Goal: Information Seeking & Learning: Find specific fact

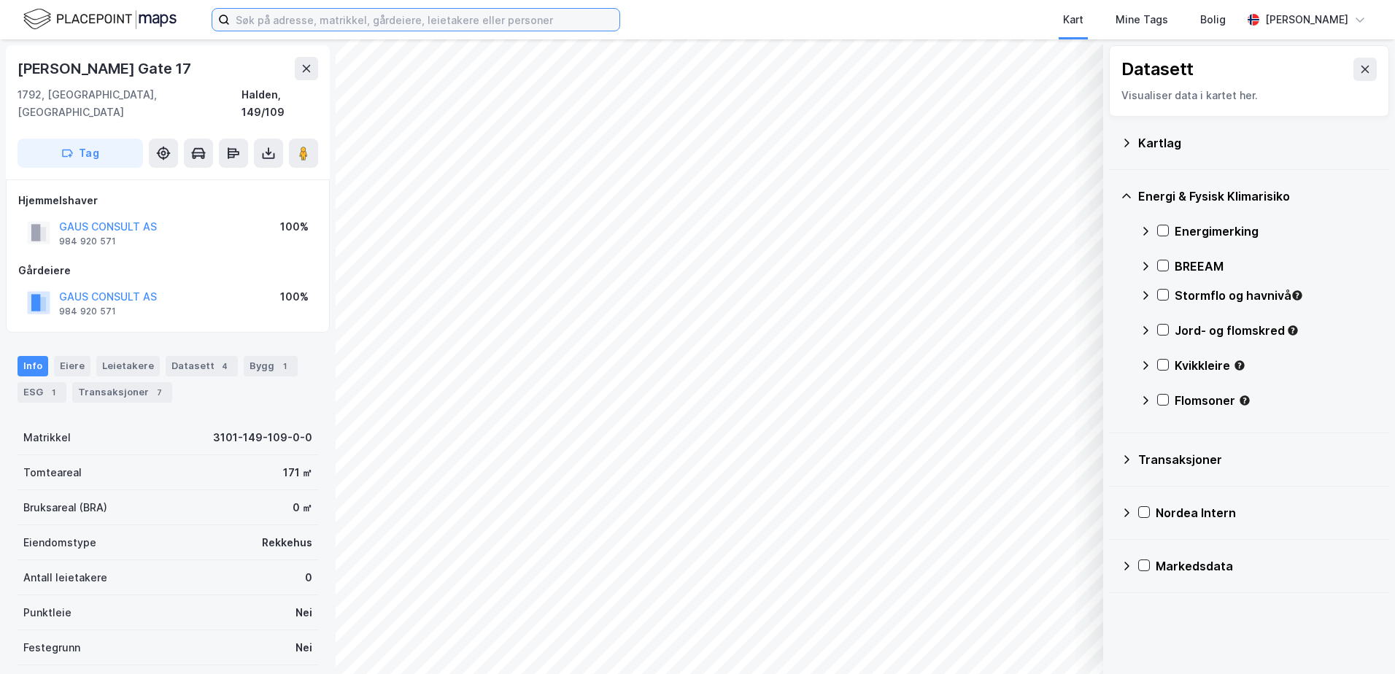
click at [457, 25] on input at bounding box center [425, 20] width 390 height 22
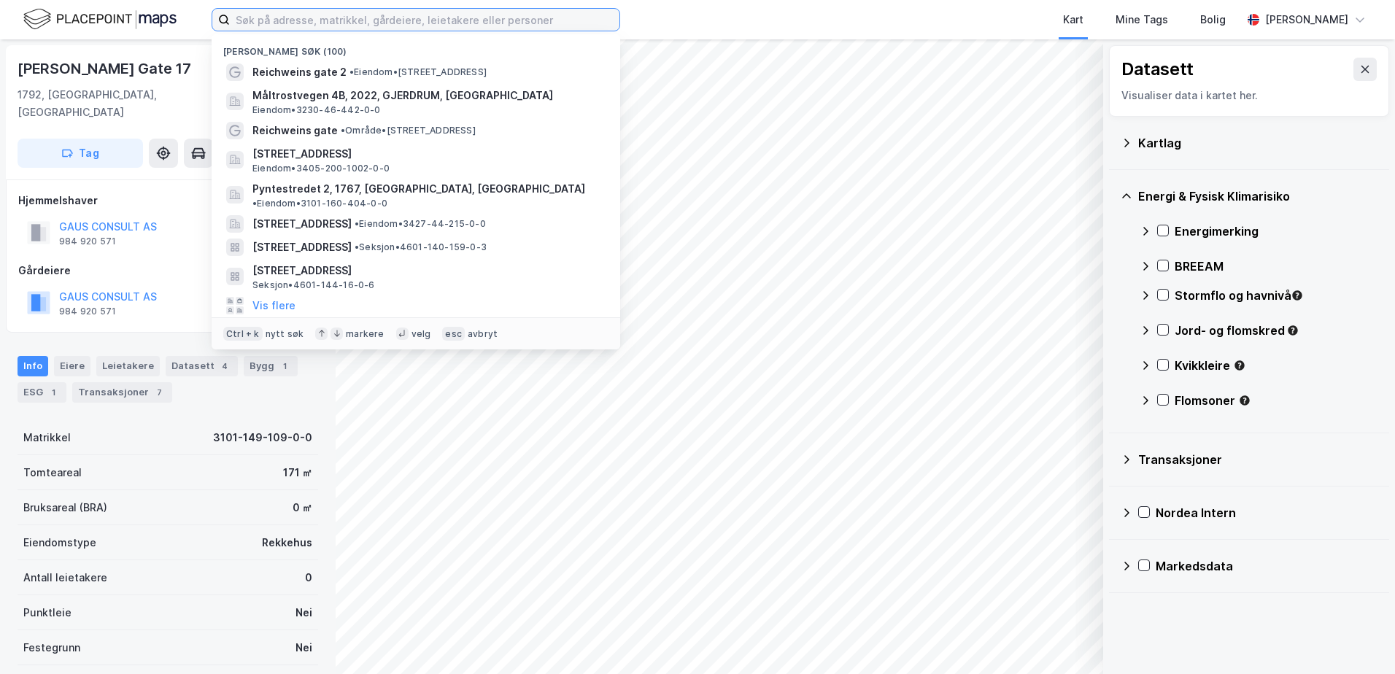
click at [259, 23] on input at bounding box center [425, 20] width 390 height 22
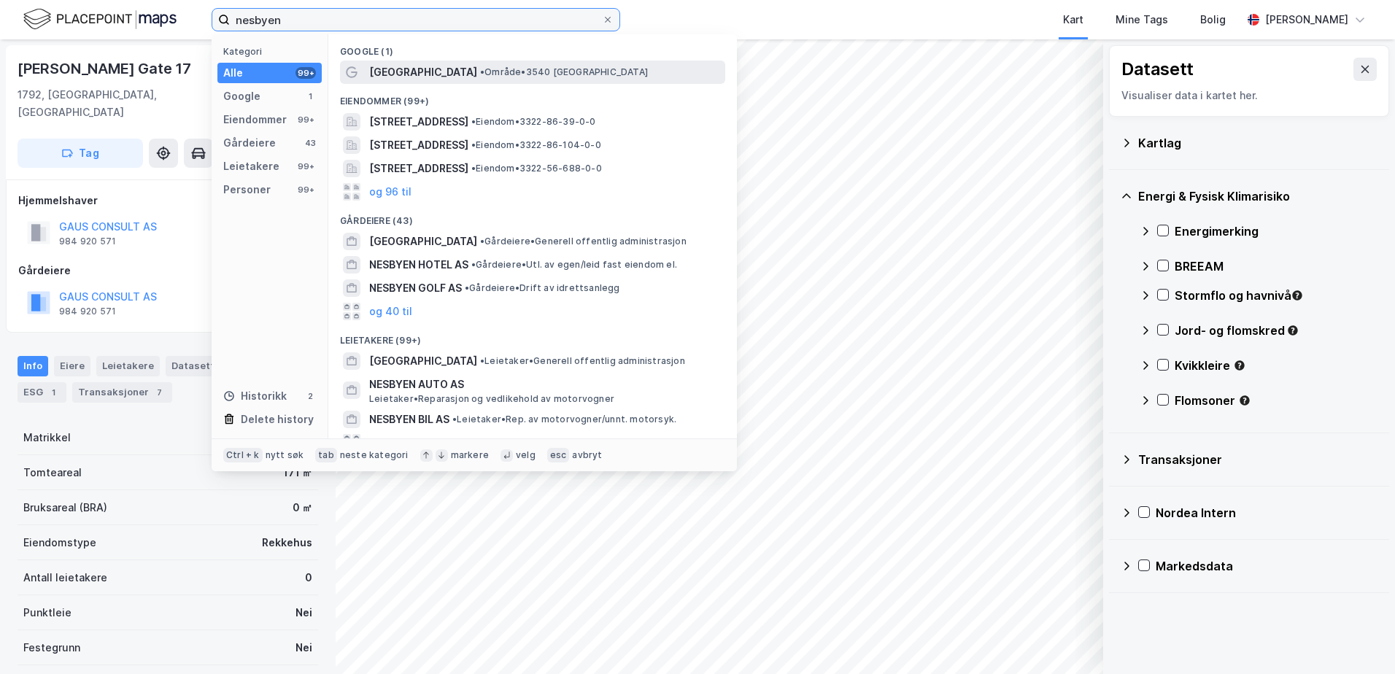
type input "nesbyen"
click at [480, 74] on span "• Område • 3540 [GEOGRAPHIC_DATA]" at bounding box center [564, 72] width 168 height 12
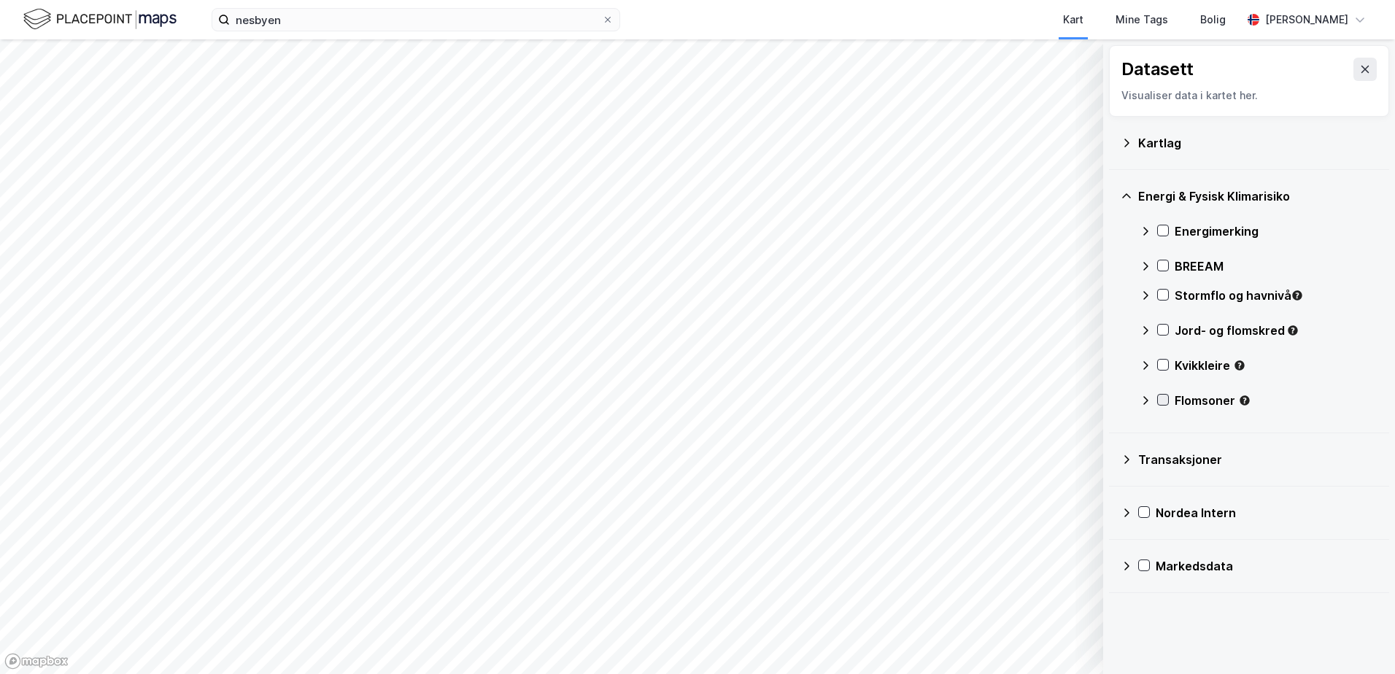
click at [1162, 397] on icon at bounding box center [1163, 400] width 10 height 10
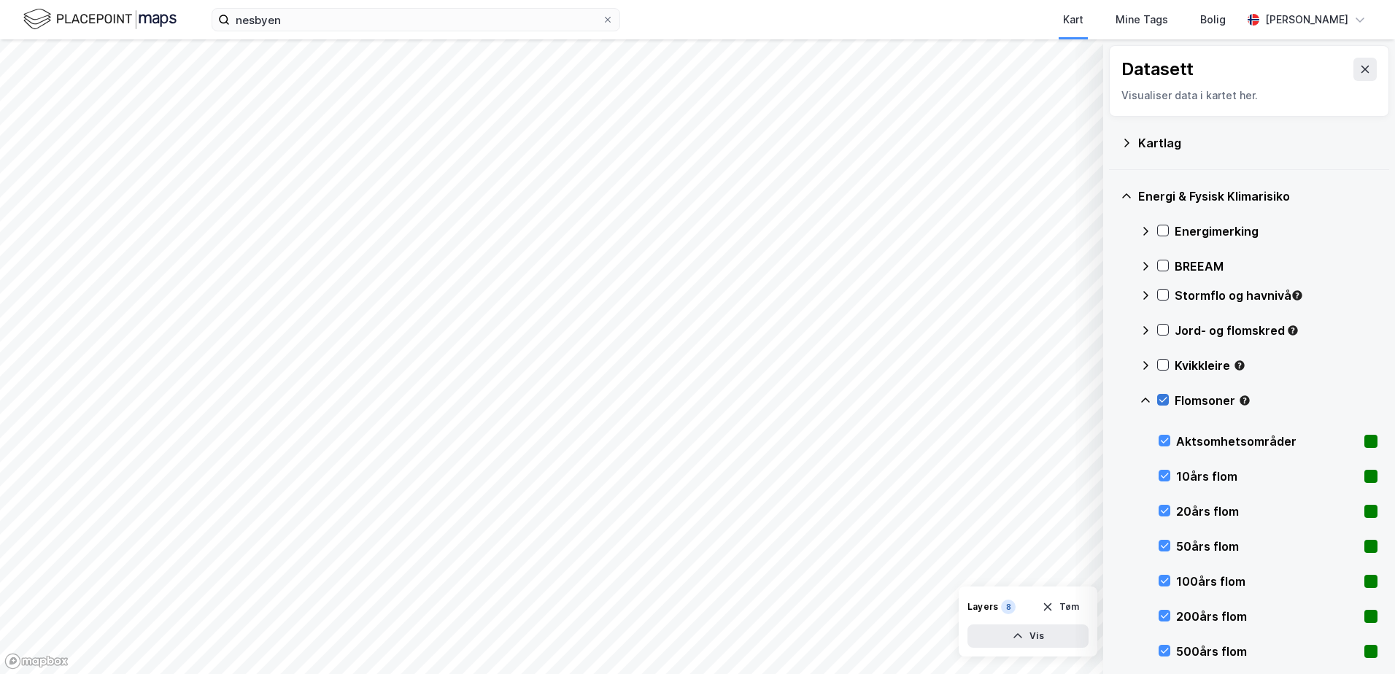
click at [1161, 401] on icon at bounding box center [1163, 400] width 8 height 5
click at [1144, 400] on icon at bounding box center [1145, 400] width 9 height 5
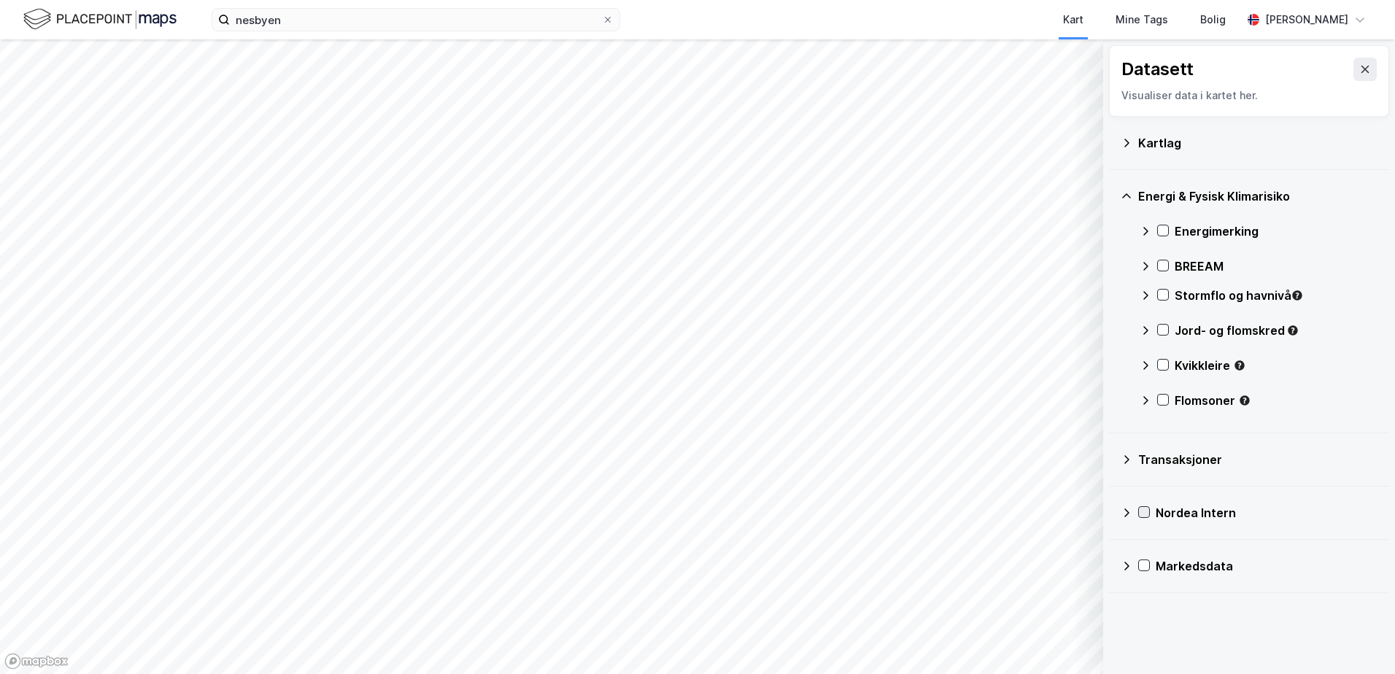
click at [1141, 511] on icon at bounding box center [1144, 512] width 10 height 10
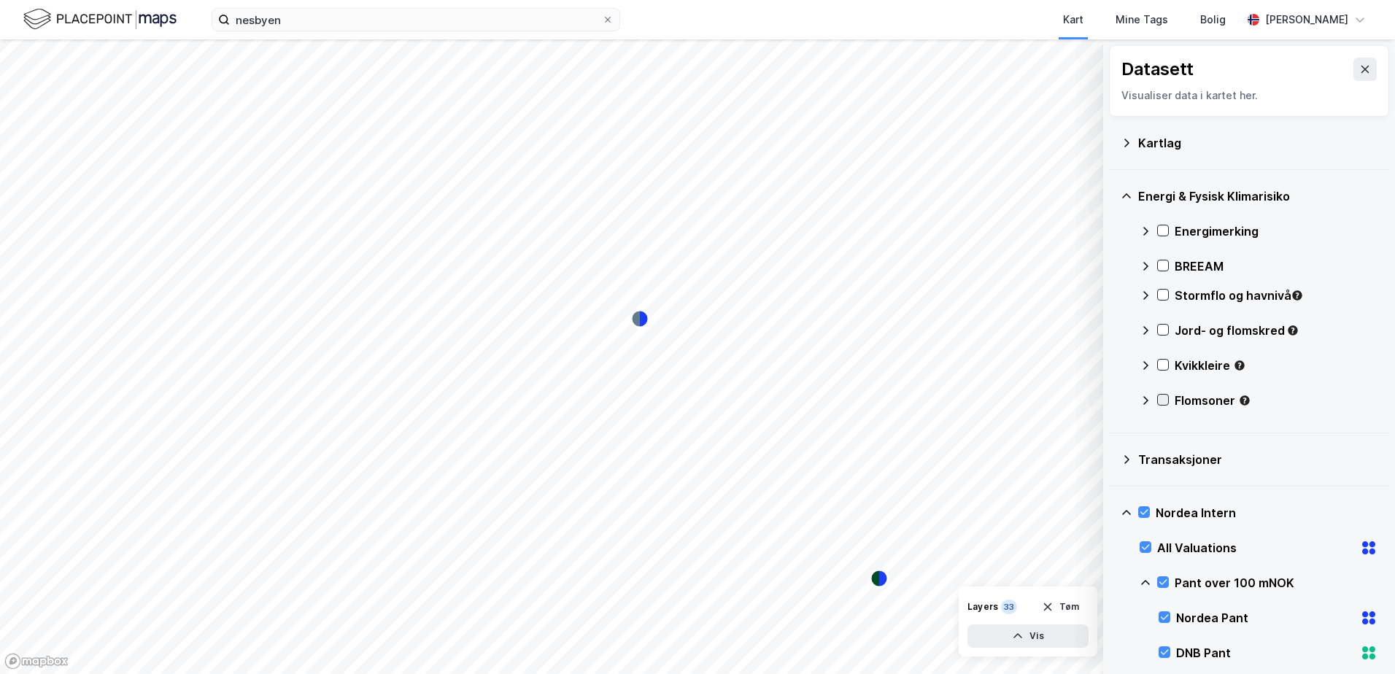
click at [1163, 398] on icon at bounding box center [1163, 400] width 10 height 10
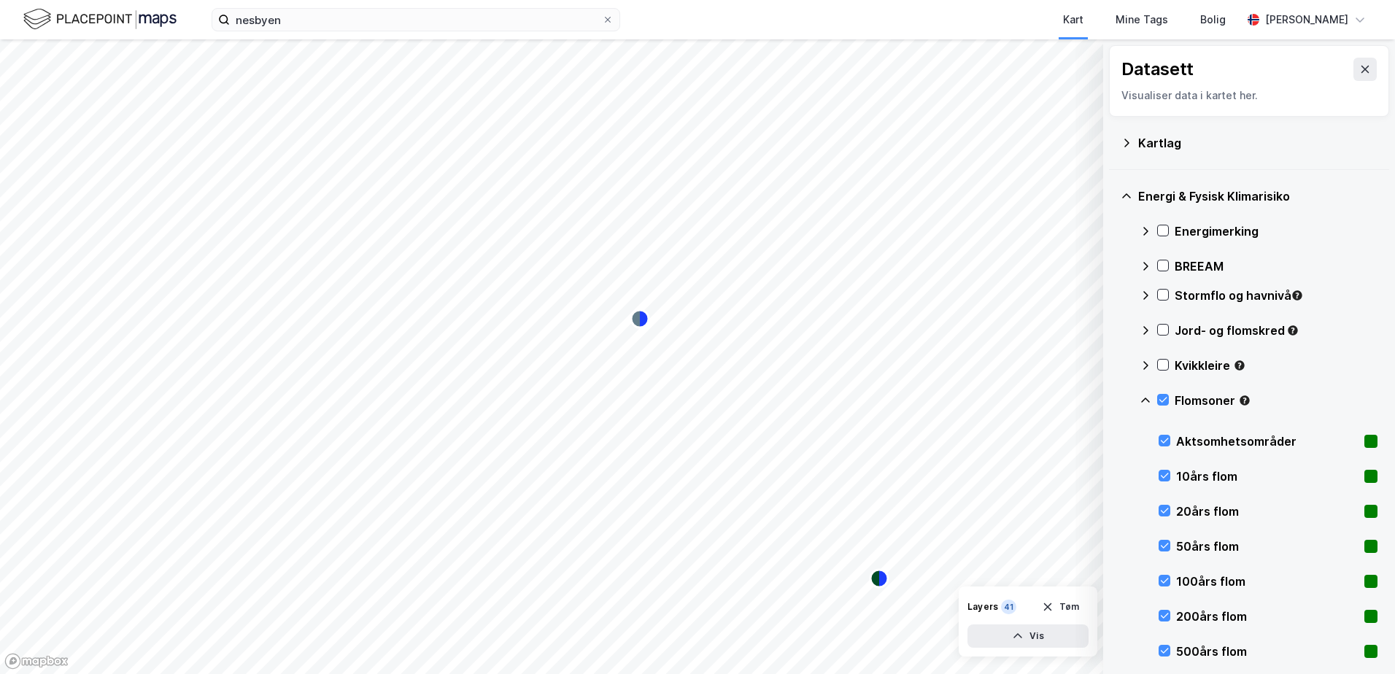
scroll to position [292, 0]
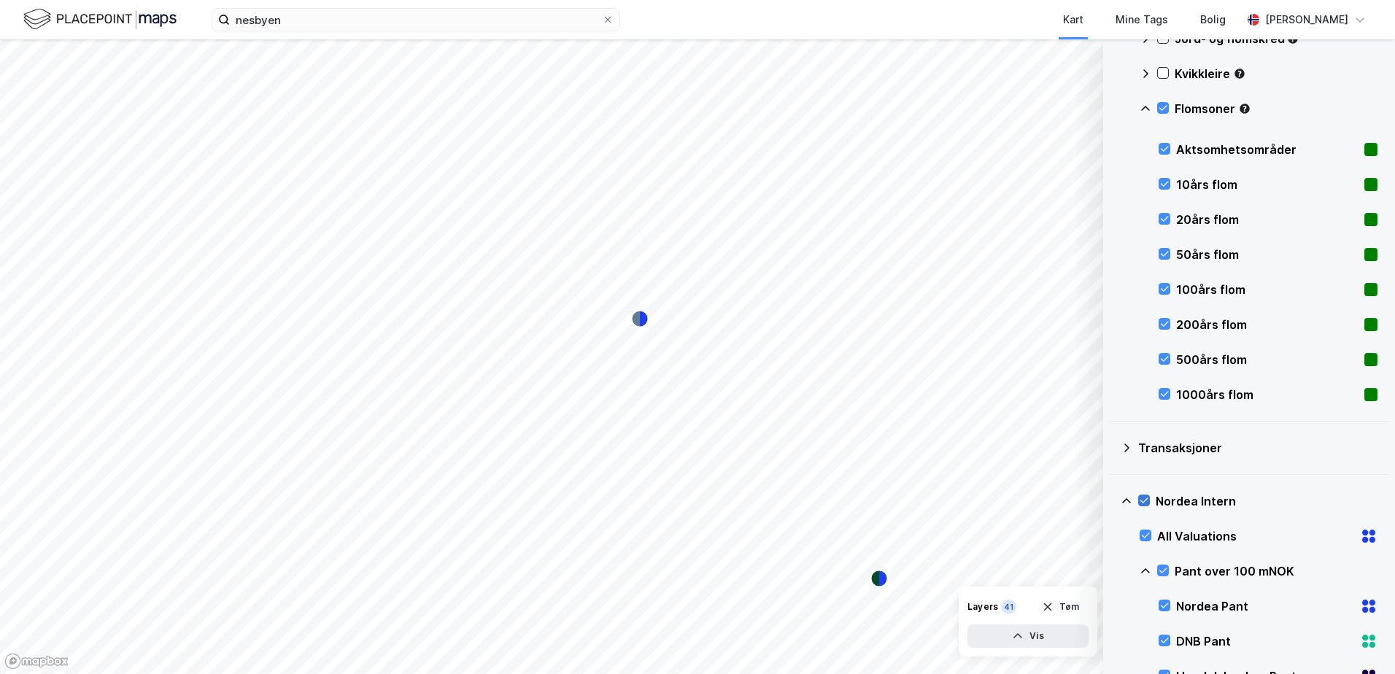
click at [1143, 498] on icon at bounding box center [1144, 500] width 10 height 10
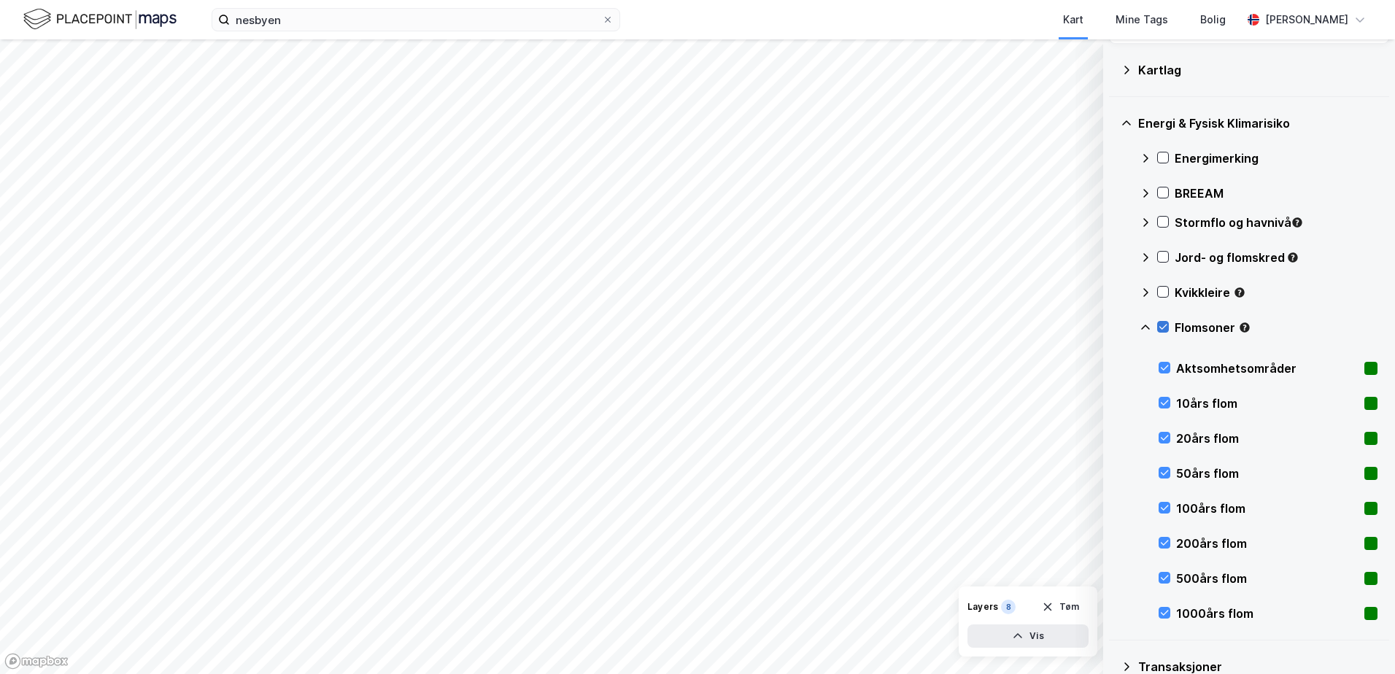
click at [1162, 325] on icon at bounding box center [1163, 327] width 10 height 10
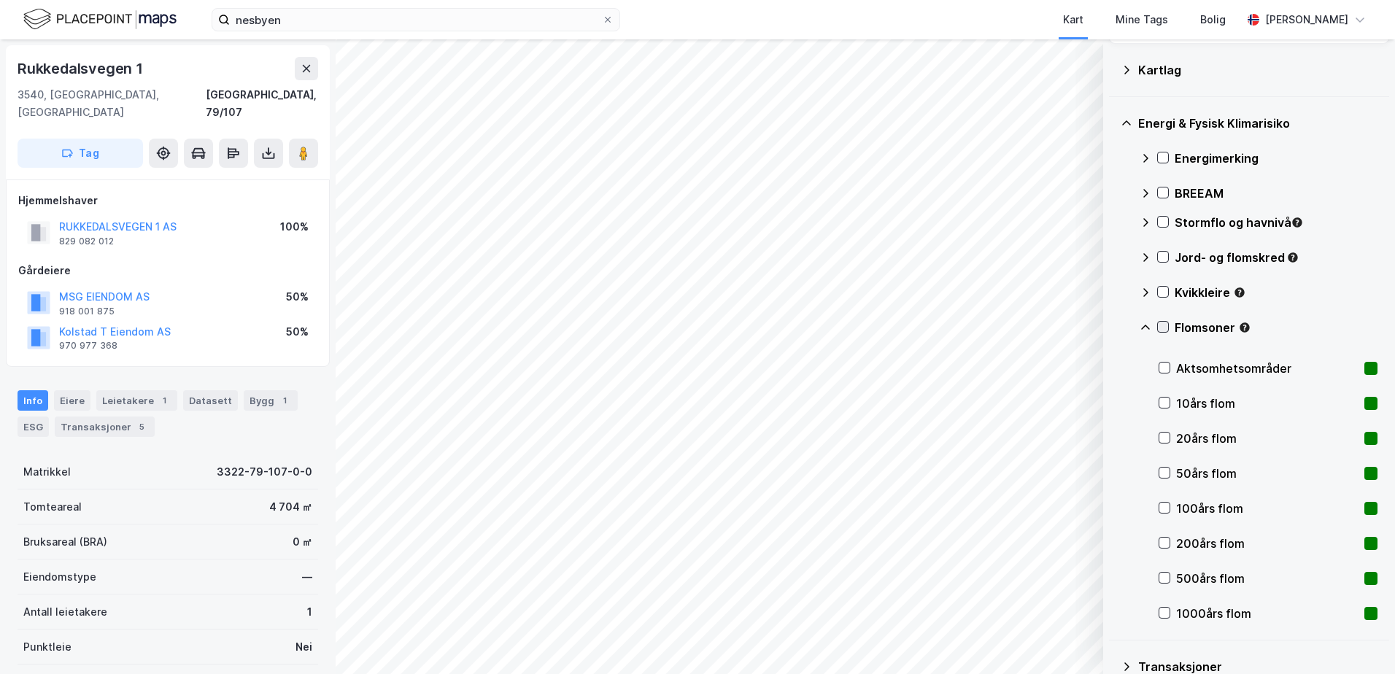
click at [1162, 326] on icon at bounding box center [1163, 327] width 10 height 10
click at [1159, 323] on icon at bounding box center [1163, 327] width 10 height 10
drag, startPoint x: 122, startPoint y: 65, endPoint x: 52, endPoint y: 63, distance: 70.1
click at [52, 63] on div "Rukkedalsvegen 1" at bounding box center [82, 68] width 128 height 23
drag, startPoint x: 52, startPoint y: 63, endPoint x: 201, endPoint y: 84, distance: 150.2
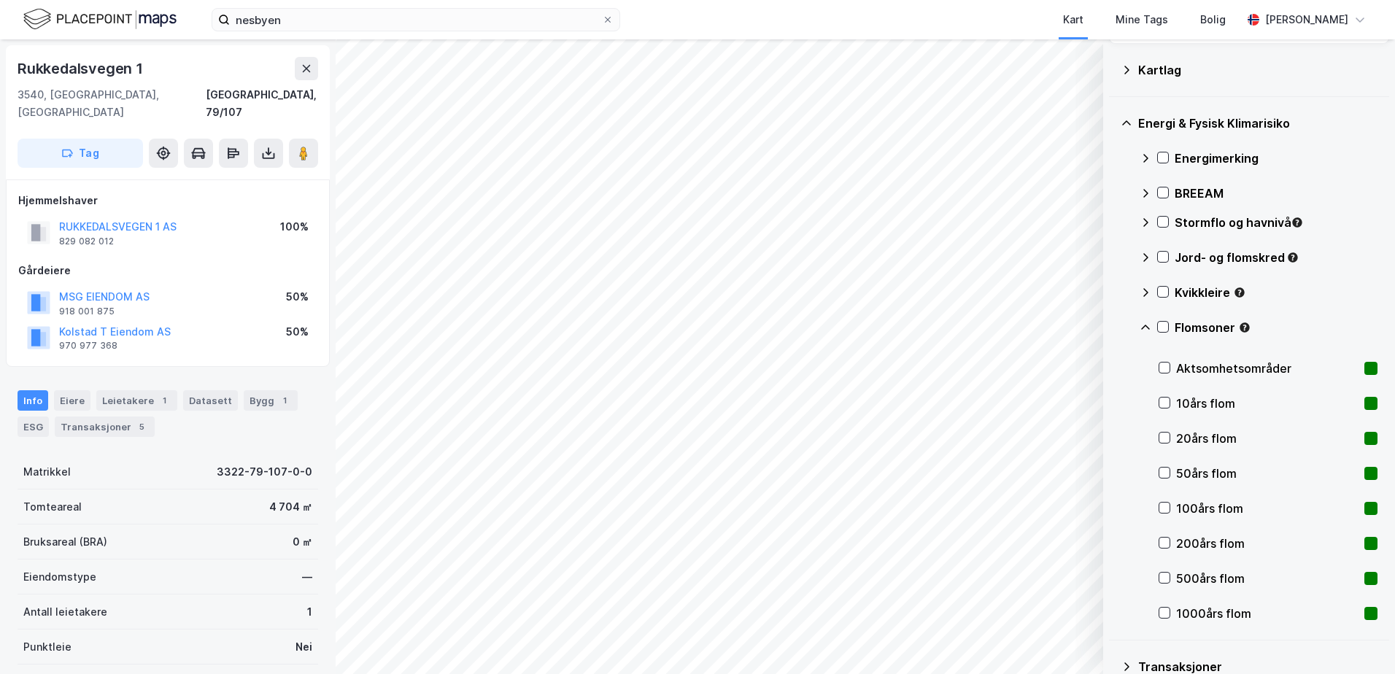
click at [201, 84] on div "[STREET_ADDRESS]" at bounding box center [168, 89] width 301 height 64
drag, startPoint x: 147, startPoint y: 67, endPoint x: 20, endPoint y: 62, distance: 127.1
click at [20, 62] on div "Rukkedalsvegen 1" at bounding box center [168, 68] width 301 height 23
copy div "Rukkedalsvegen 1"
click at [1145, 221] on icon at bounding box center [1146, 223] width 12 height 12
